Goal: Check status: Check status

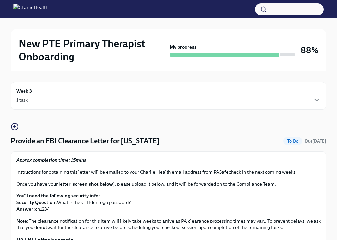
click at [61, 96] on div "1 task" at bounding box center [168, 100] width 304 height 8
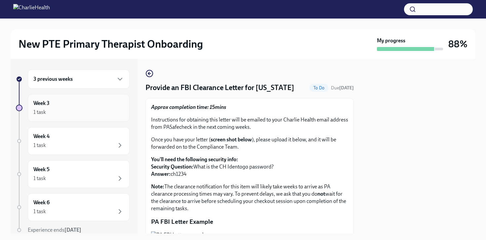
click at [59, 107] on div "Week 3 1 task" at bounding box center [78, 108] width 91 height 17
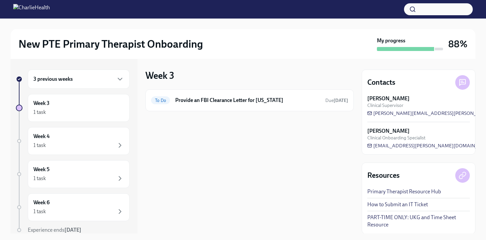
click at [74, 83] on div "3 previous weeks" at bounding box center [79, 78] width 102 height 19
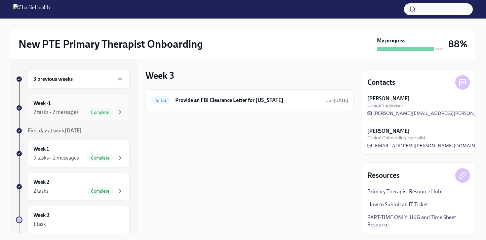
click at [67, 106] on div "Week -1 2 tasks • 2 messages Complete" at bounding box center [78, 108] width 91 height 17
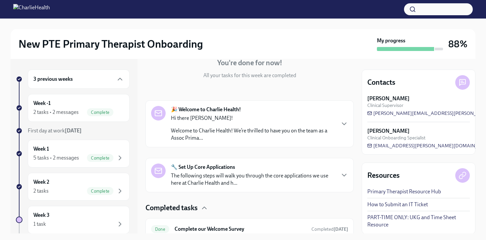
scroll to position [123, 0]
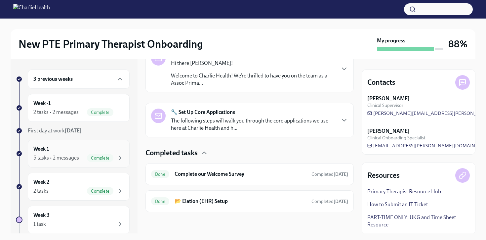
click at [98, 153] on div "Week 1 5 tasks • 2 messages Complete" at bounding box center [78, 153] width 91 height 17
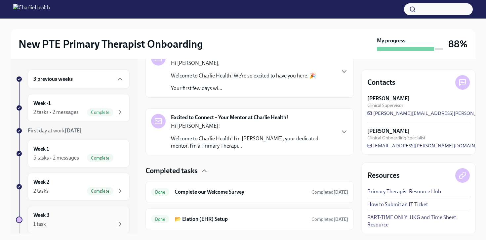
click at [86, 213] on div "Week 3 1 task" at bounding box center [78, 219] width 91 height 17
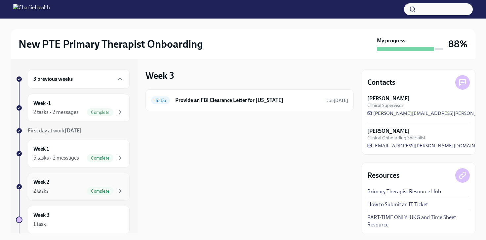
click at [79, 192] on div "2 tasks Complete" at bounding box center [78, 191] width 91 height 8
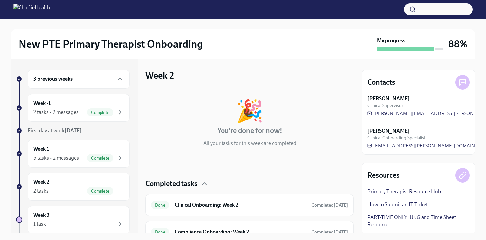
scroll to position [31, 0]
